Goal: Find contact information: Obtain details needed to contact an individual or organization

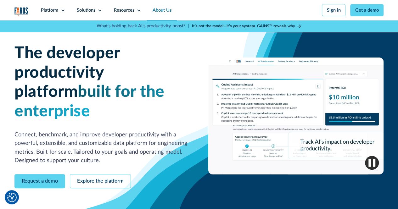
click at [153, 7] on link "About Us" at bounding box center [162, 10] width 31 height 20
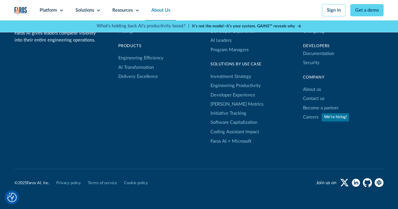
scroll to position [1656, 0]
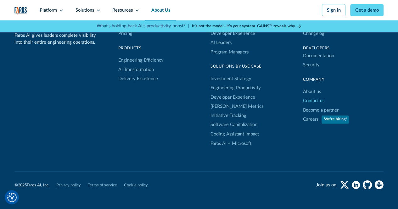
click at [311, 106] on link "Contact us" at bounding box center [313, 101] width 21 height 9
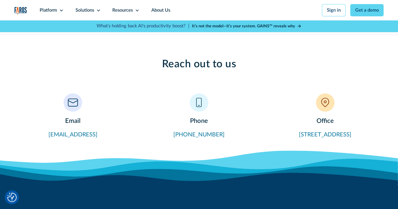
scroll to position [236, 0]
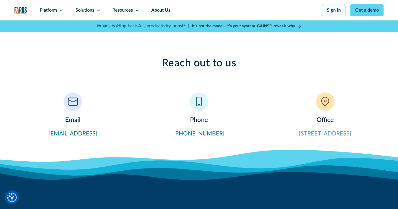
drag, startPoint x: 281, startPoint y: 136, endPoint x: 370, endPoint y: 137, distance: 89.4
click at [370, 137] on div "Office [STREET_ADDRESS]" at bounding box center [325, 116] width 117 height 46
copy link "[STREET_ADDRESS]"
